Goal: Task Accomplishment & Management: Complete application form

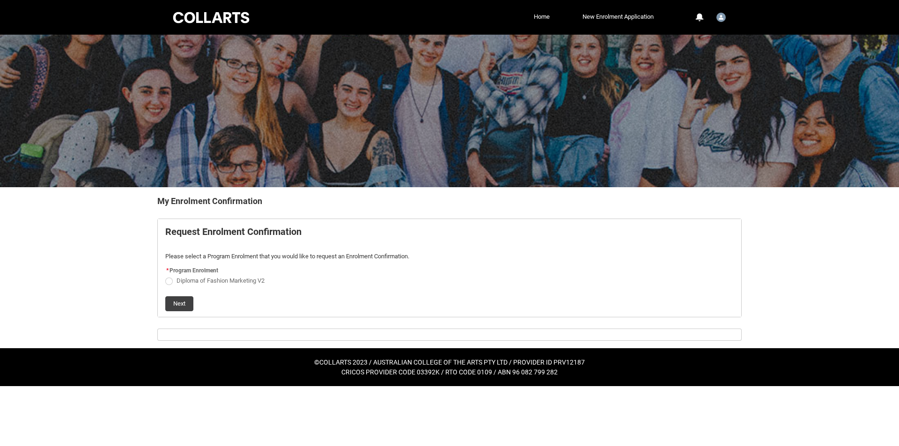
click at [224, 279] on span "Diploma of Fashion Marketing V2" at bounding box center [221, 280] width 88 height 7
click at [165, 276] on input "Diploma of Fashion Marketing V2" at bounding box center [165, 275] width 0 height 0
radio input "true"
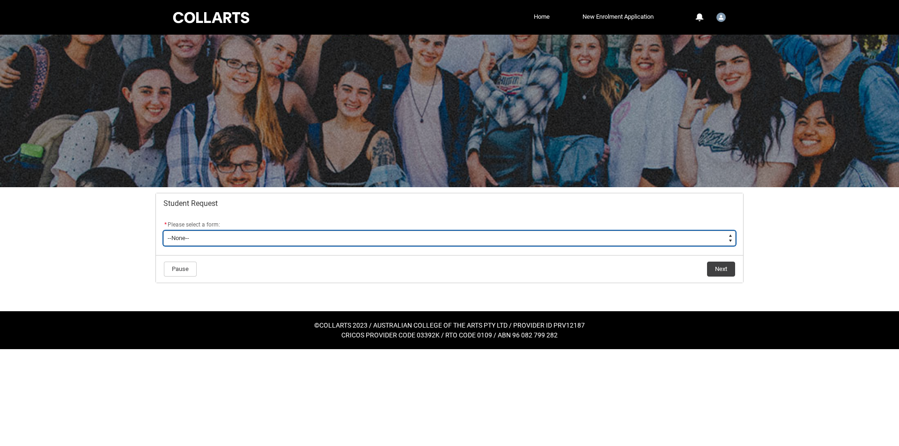
click at [256, 243] on select "--None-- Academic Transcript Application to Appeal Assignment Extension Change …" at bounding box center [449, 238] width 572 height 15
type lightning-select "Grievance_Choice"
click at [163, 231] on select "--None-- Academic Transcript Application to Appeal Assignment Extension Change …" at bounding box center [449, 238] width 572 height 15
select select "Grievance_Choice"
